Goal: Information Seeking & Learning: Stay updated

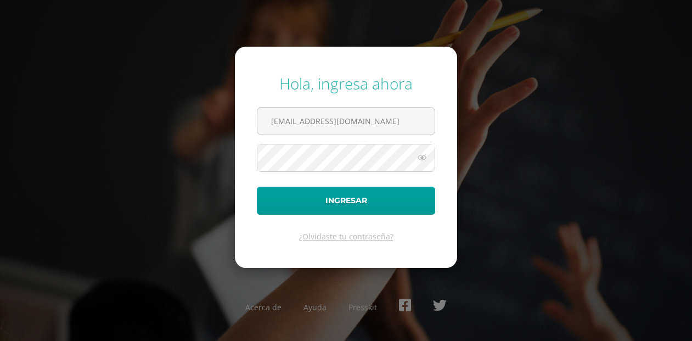
click at [321, 130] on input "[EMAIL_ADDRESS][DOMAIN_NAME]" at bounding box center [345, 121] width 177 height 27
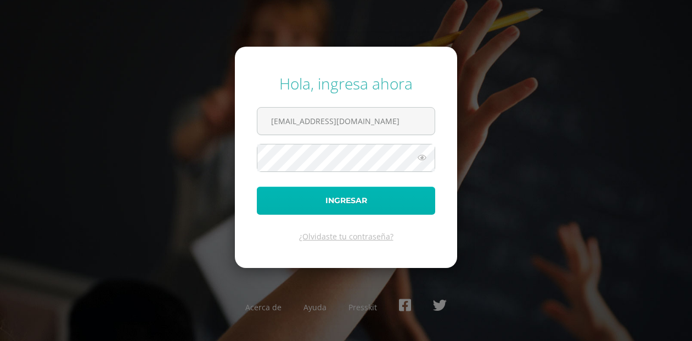
click at [277, 203] on button "Ingresar" at bounding box center [346, 201] width 178 height 28
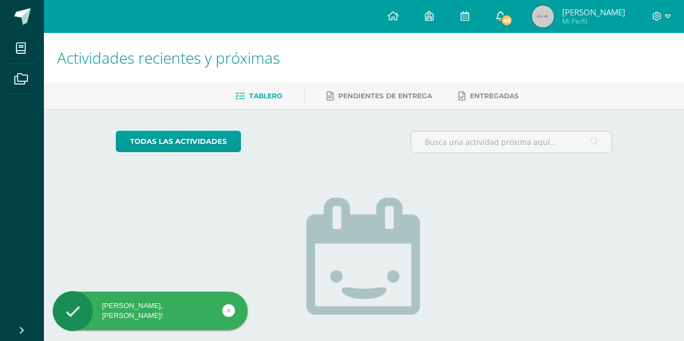
click at [514, 19] on link "46" at bounding box center [500, 16] width 35 height 33
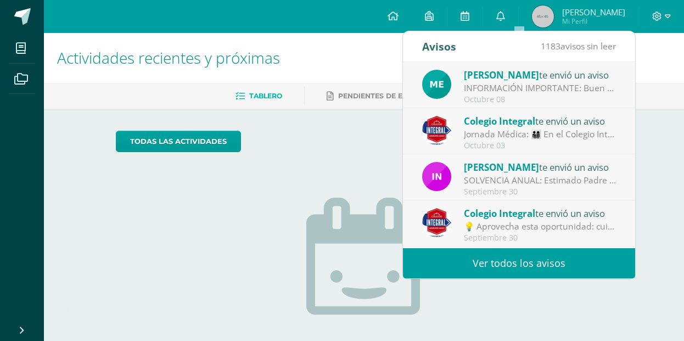
click at [500, 95] on div "Octubre 08" at bounding box center [540, 99] width 153 height 9
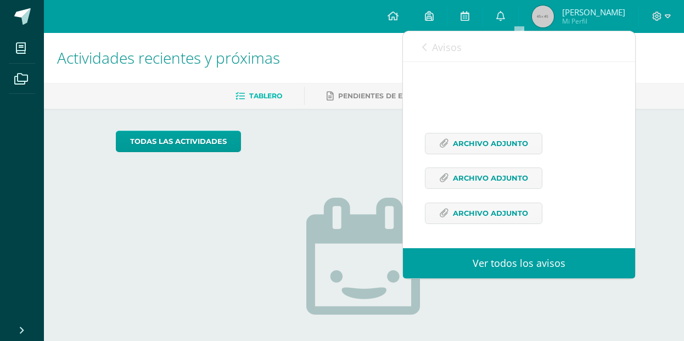
scroll to position [230, 0]
click at [428, 49] on link "Avisos" at bounding box center [442, 46] width 40 height 31
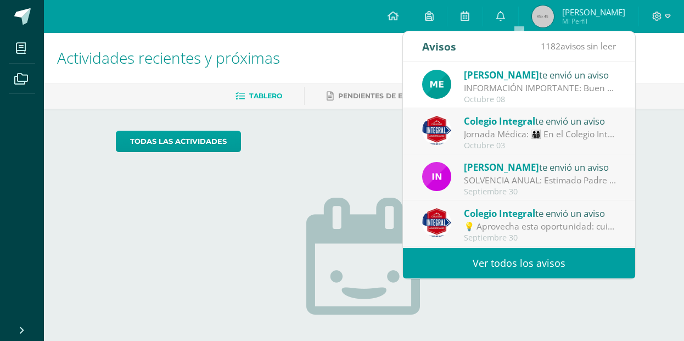
click at [494, 78] on span "[PERSON_NAME]" at bounding box center [501, 75] width 75 height 13
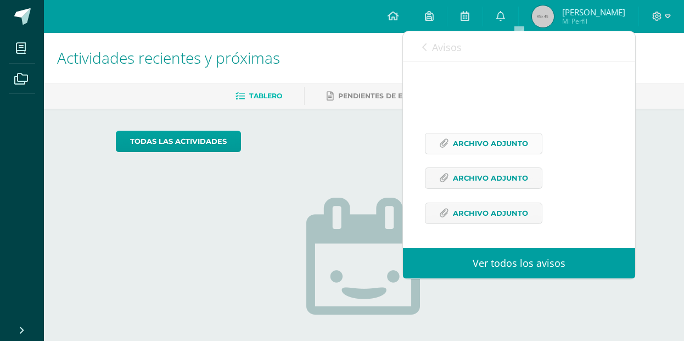
click at [486, 138] on span "Archivo Adjunto" at bounding box center [490, 143] width 75 height 20
click at [430, 48] on link "Avisos" at bounding box center [442, 46] width 40 height 31
